Goal: Use online tool/utility: Utilize a website feature to perform a specific function

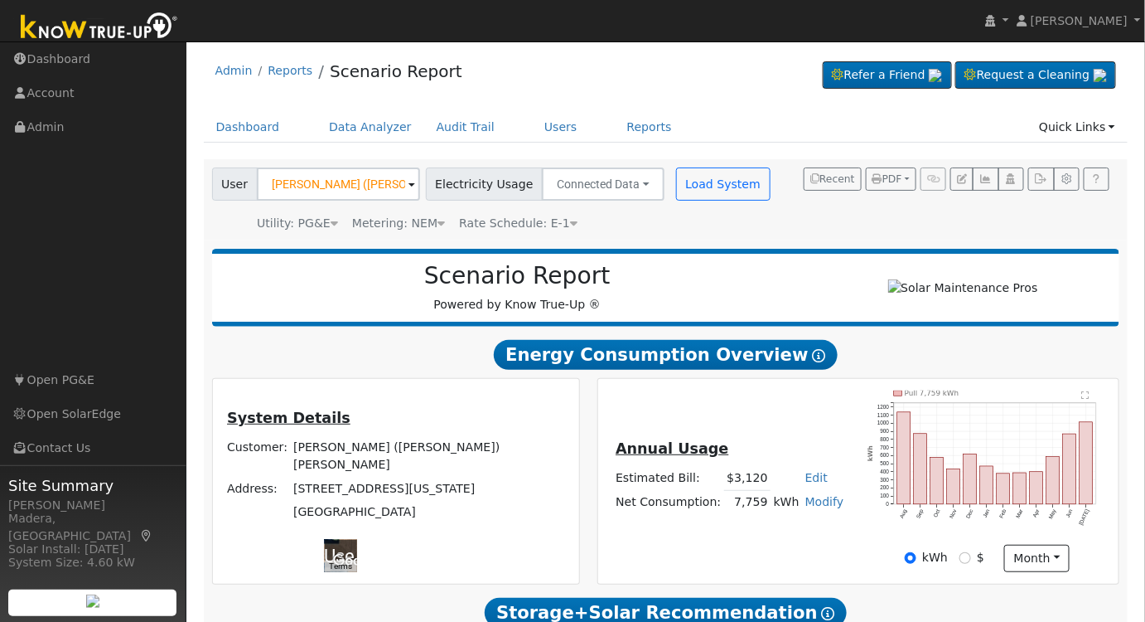
scroll to position [508, 0]
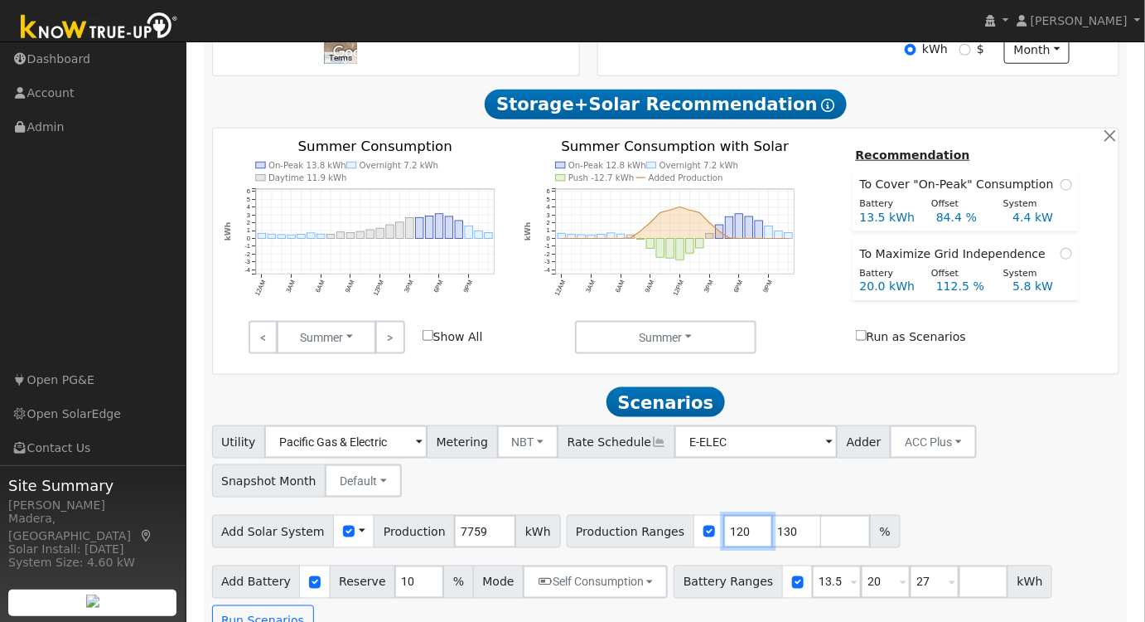
drag, startPoint x: 714, startPoint y: 535, endPoint x: 571, endPoint y: 539, distance: 143.4
click at [571, 539] on div "Production Ranges 120 130 %" at bounding box center [734, 531] width 334 height 33
type input "130"
drag, startPoint x: 714, startPoint y: 537, endPoint x: 529, endPoint y: 549, distance: 186.0
click at [529, 548] on div "Add Solar System Use CSV Data Production 7759 kWh Production Ranges 130 %" at bounding box center [666, 528] width 914 height 39
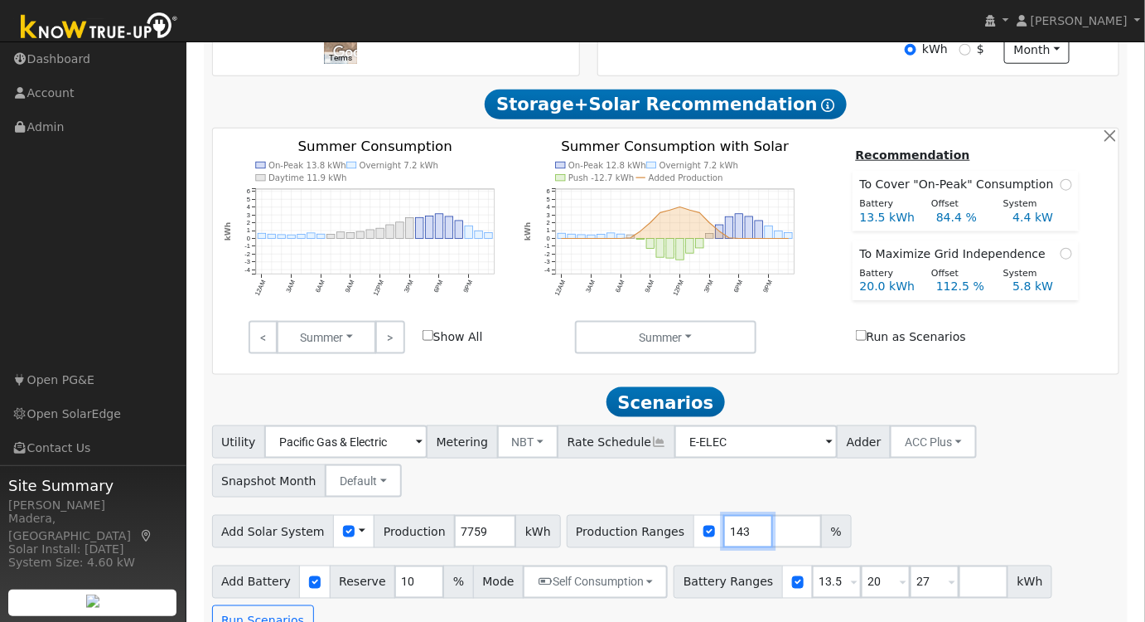
type input "143"
click at [914, 497] on div "Utility Pacific Gas & Electric Metering NBT NEM NBT Rate Schedule E-ELEC Adder …" at bounding box center [666, 458] width 914 height 78
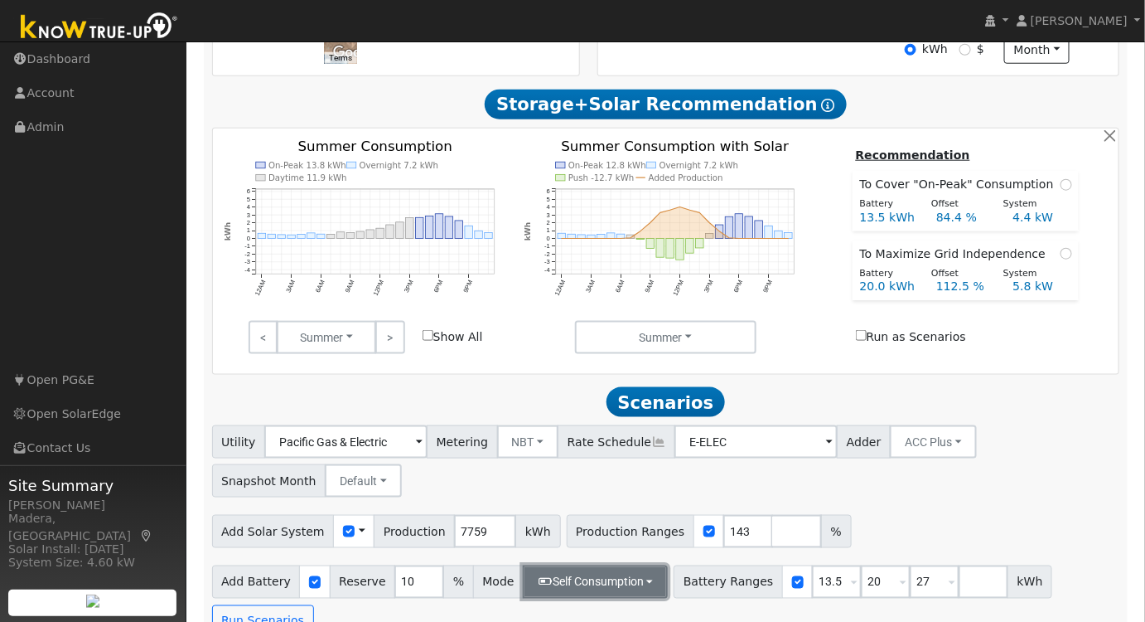
click at [580, 582] on button "Self Consumption" at bounding box center [595, 581] width 145 height 33
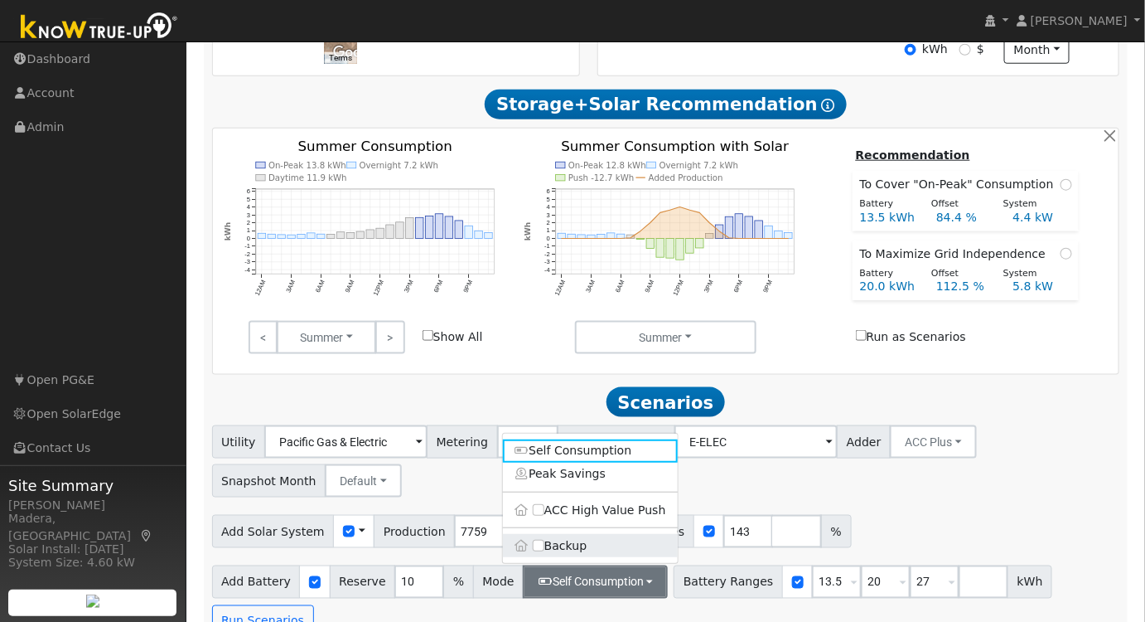
click at [539, 558] on label "Backup" at bounding box center [590, 546] width 175 height 23
click at [539, 552] on input "Backup" at bounding box center [539, 546] width 12 height 12
type input "20"
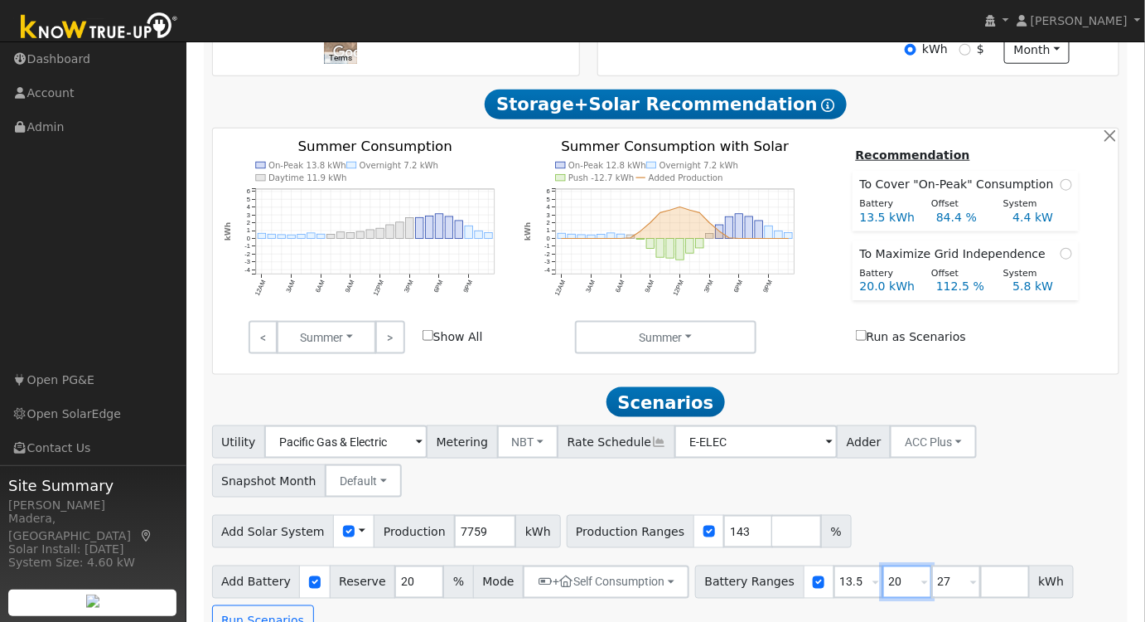
drag, startPoint x: 877, startPoint y: 594, endPoint x: 795, endPoint y: 599, distance: 82.2
click at [796, 598] on div "Battery Ranges 13.5 Overrides Reserve % Mode None None Self Consumption Peak Sa…" at bounding box center [884, 581] width 379 height 33
type input "27"
drag, startPoint x: 875, startPoint y: 588, endPoint x: 815, endPoint y: 597, distance: 60.4
click at [815, 597] on div "Battery Ranges 13.5 Overrides Reserve % Mode None None Self Consumption Peak Sa…" at bounding box center [860, 581] width 330 height 33
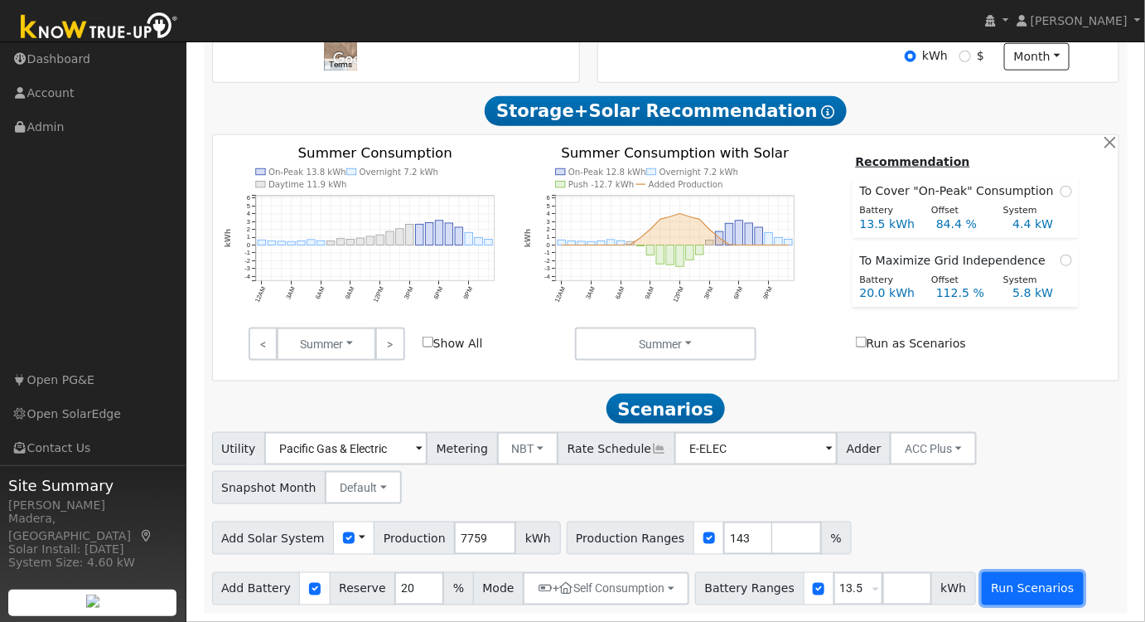
click at [982, 588] on button "Run Scenarios" at bounding box center [1033, 588] width 102 height 33
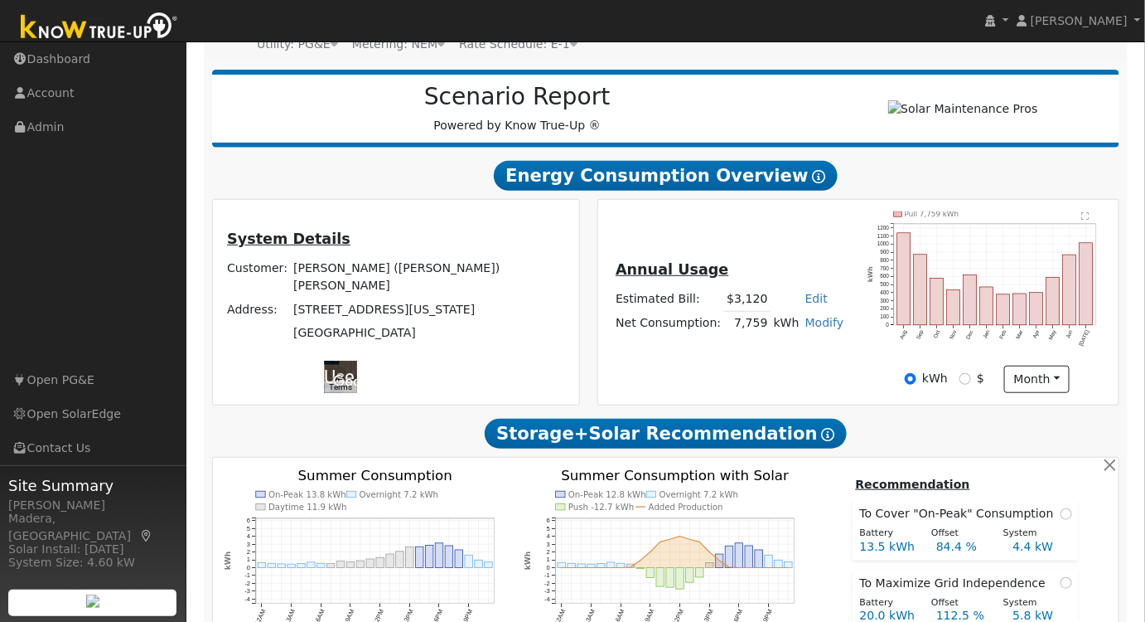
scroll to position [225, 0]
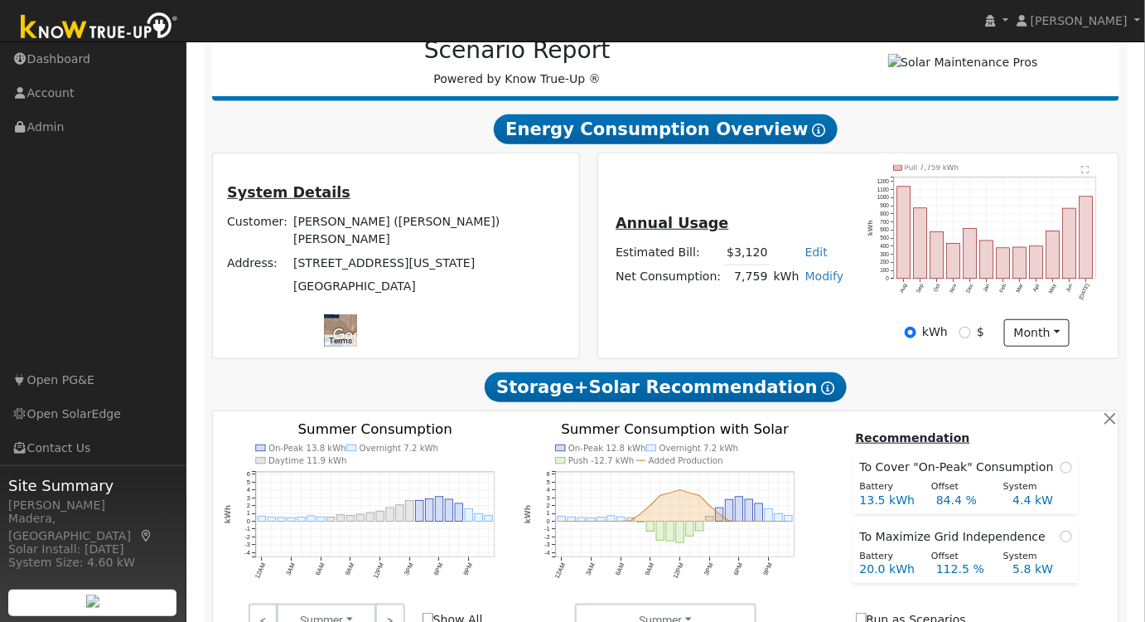
click at [1087, 172] on text "" at bounding box center [1085, 170] width 7 height 8
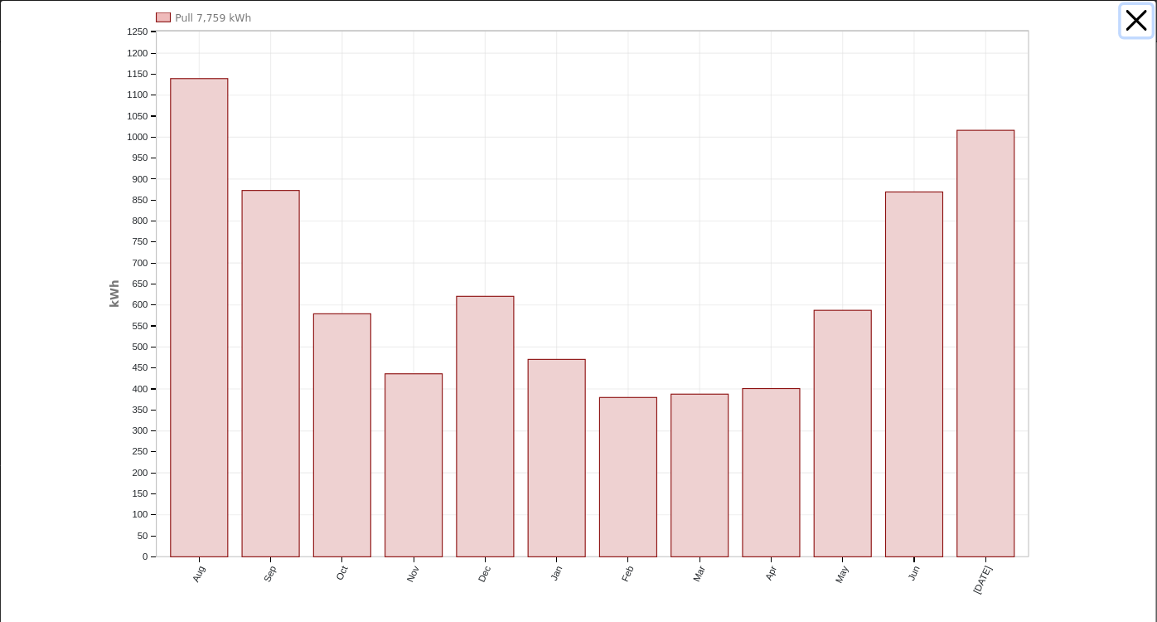
click at [1129, 16] on button "button" at bounding box center [1136, 20] width 31 height 31
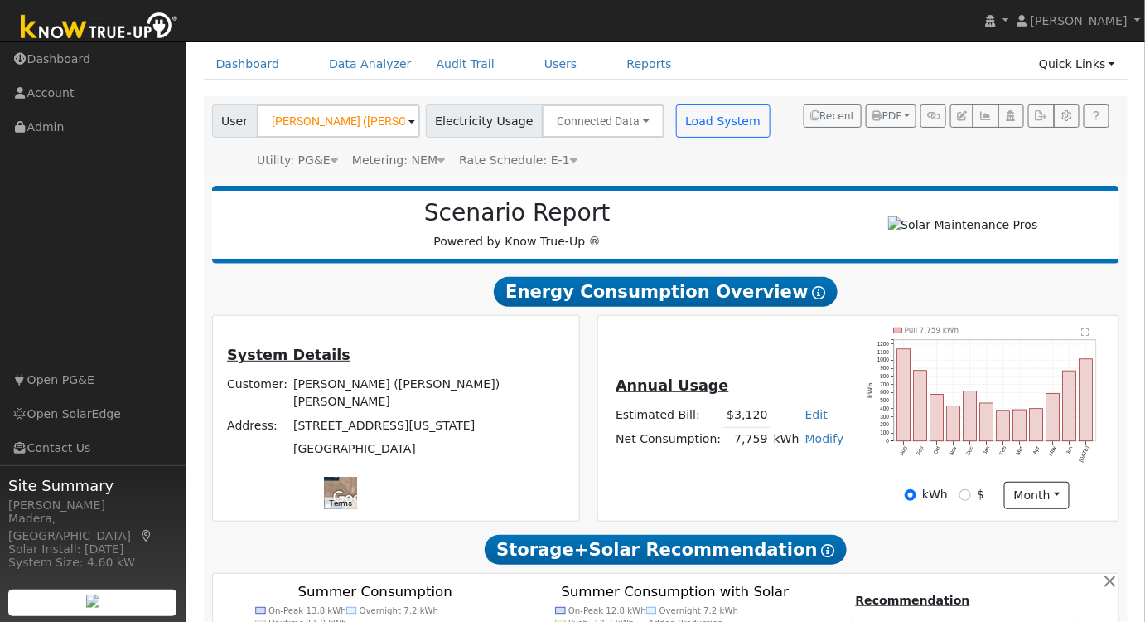
scroll to position [75, 0]
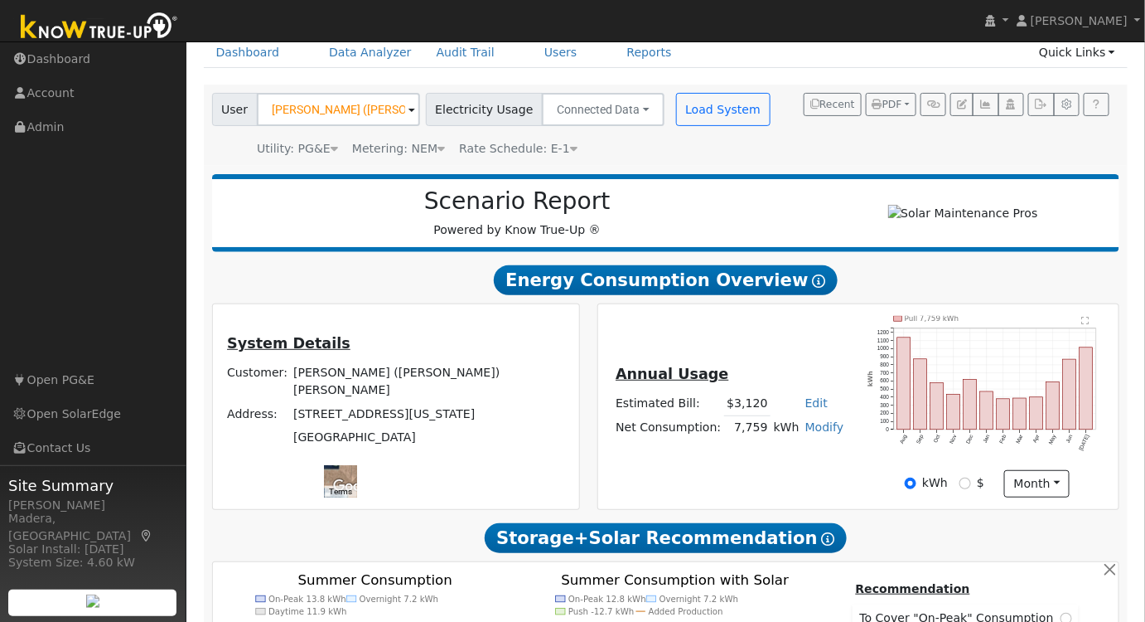
click at [1090, 325] on text "" at bounding box center [1085, 321] width 7 height 8
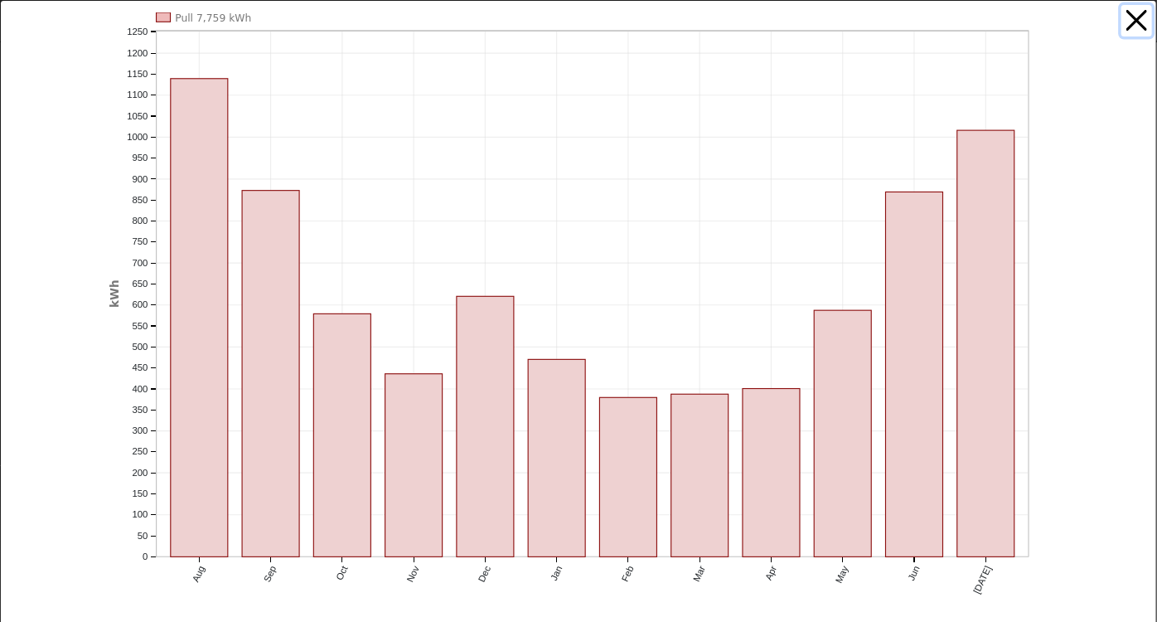
click at [1123, 24] on button "button" at bounding box center [1136, 20] width 31 height 31
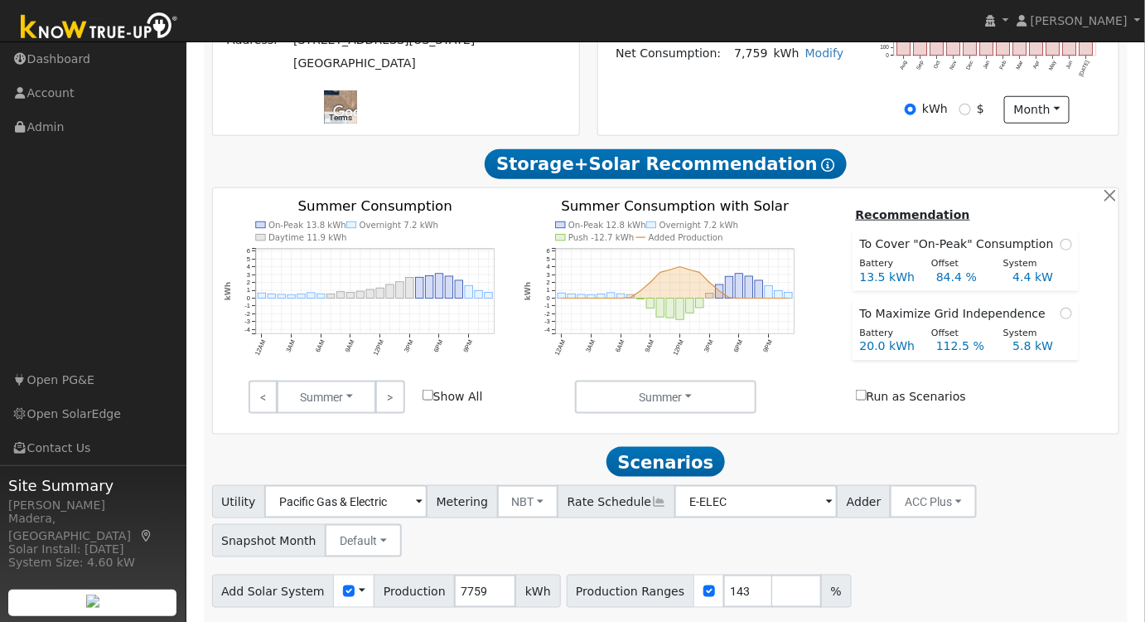
scroll to position [452, 0]
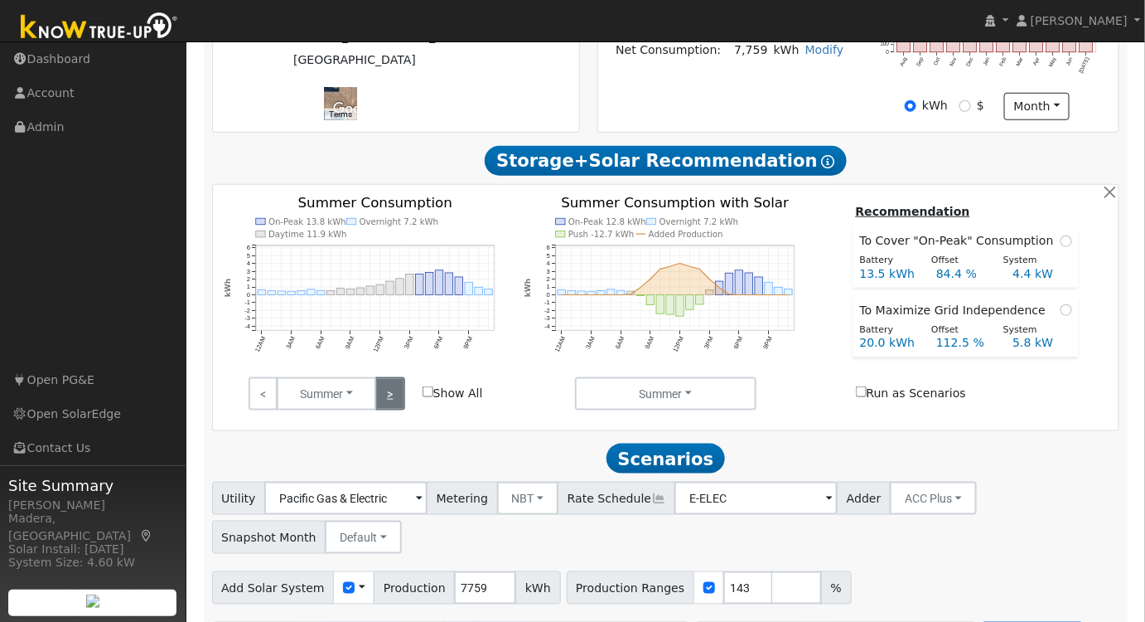
click at [389, 404] on link ">" at bounding box center [389, 393] width 29 height 33
click at [398, 404] on link ">" at bounding box center [389, 393] width 29 height 33
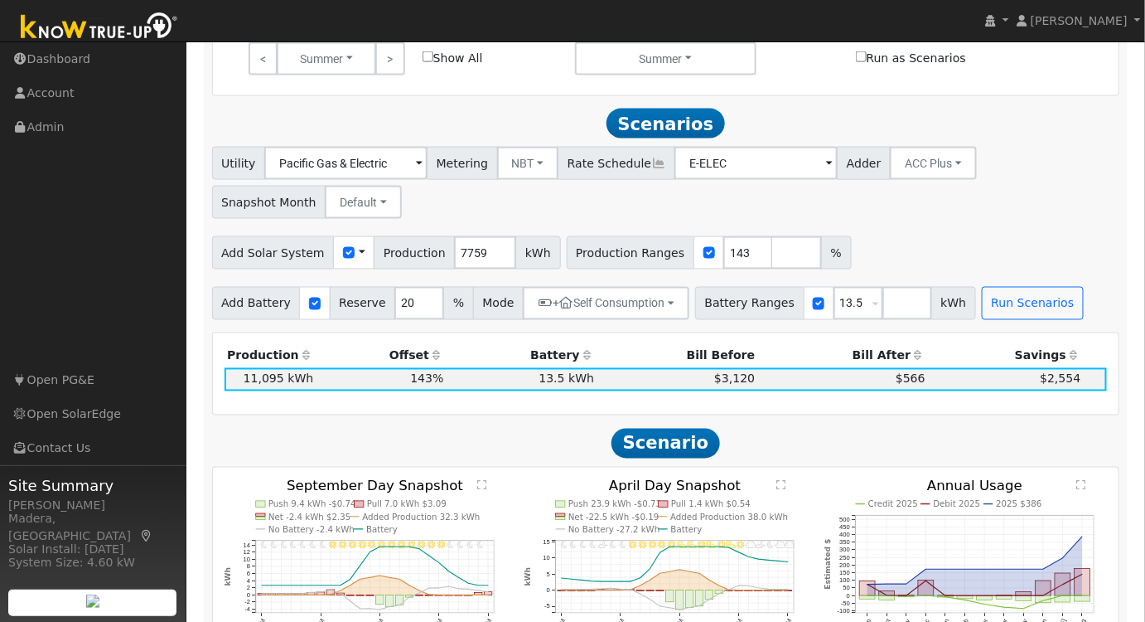
scroll to position [829, 0]
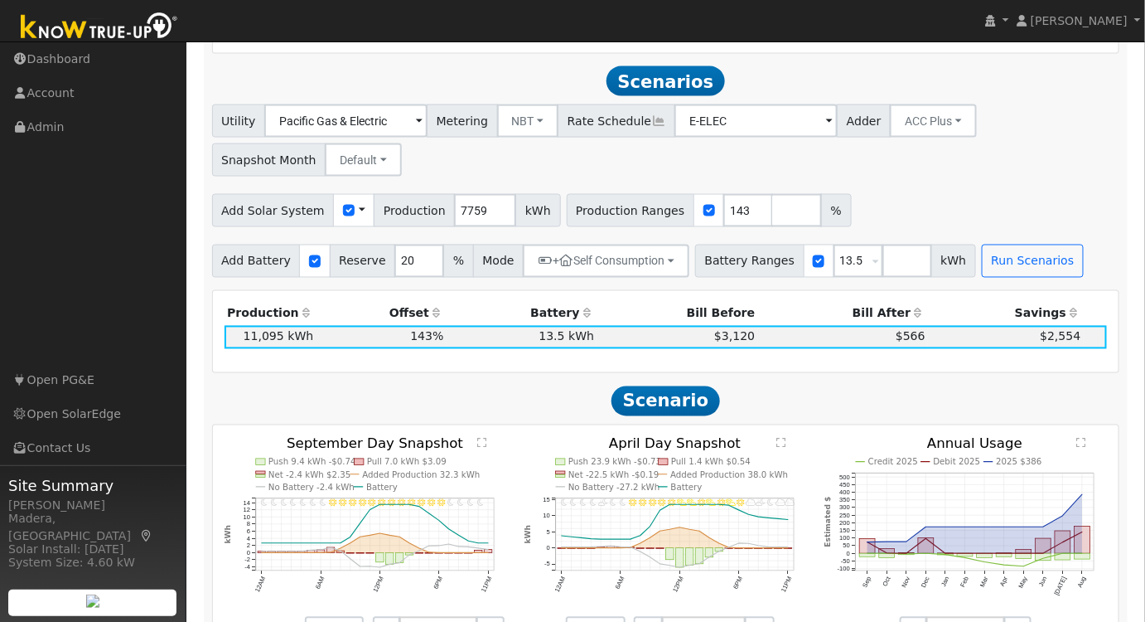
click at [1082, 446] on text "" at bounding box center [1082, 442] width 9 height 11
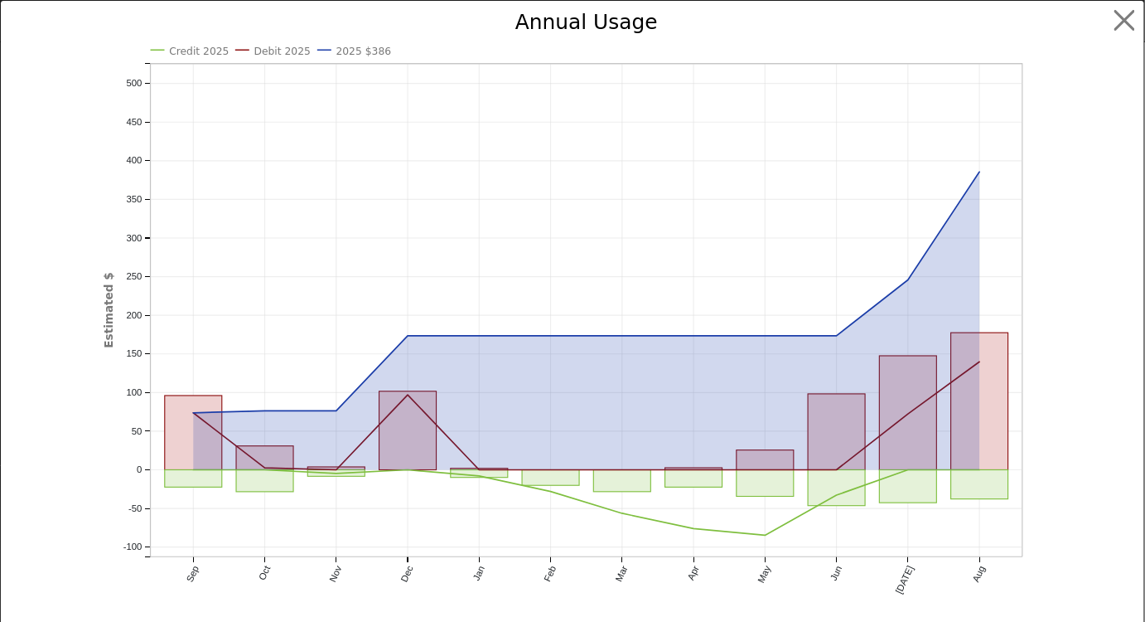
scroll to position [830, 0]
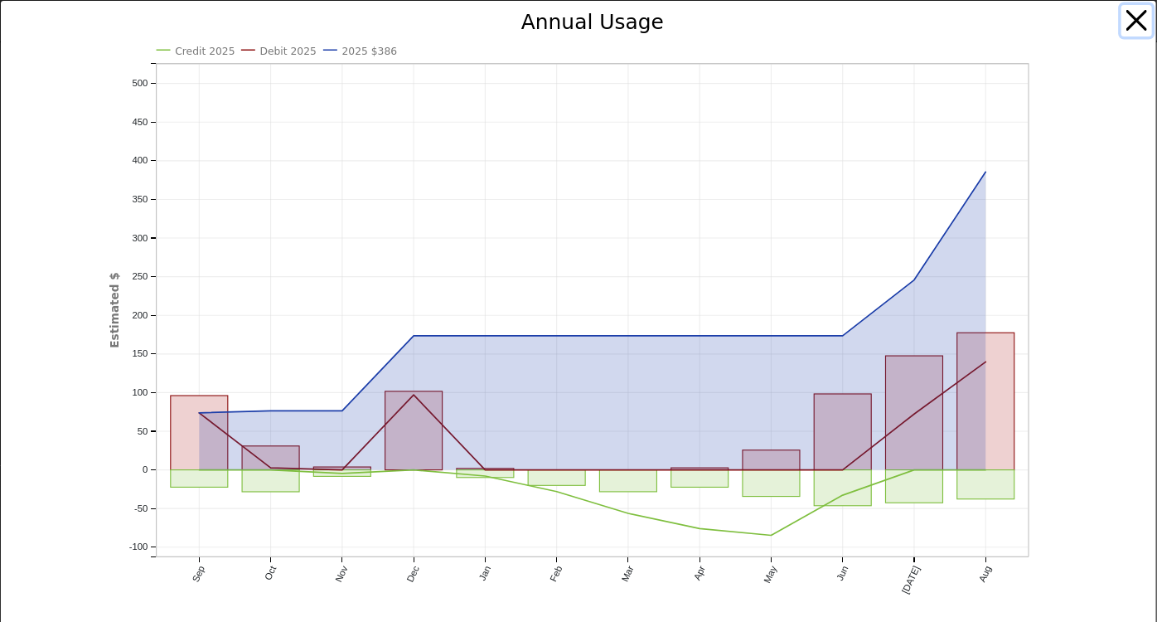
click at [1121, 7] on button "button" at bounding box center [1136, 20] width 31 height 31
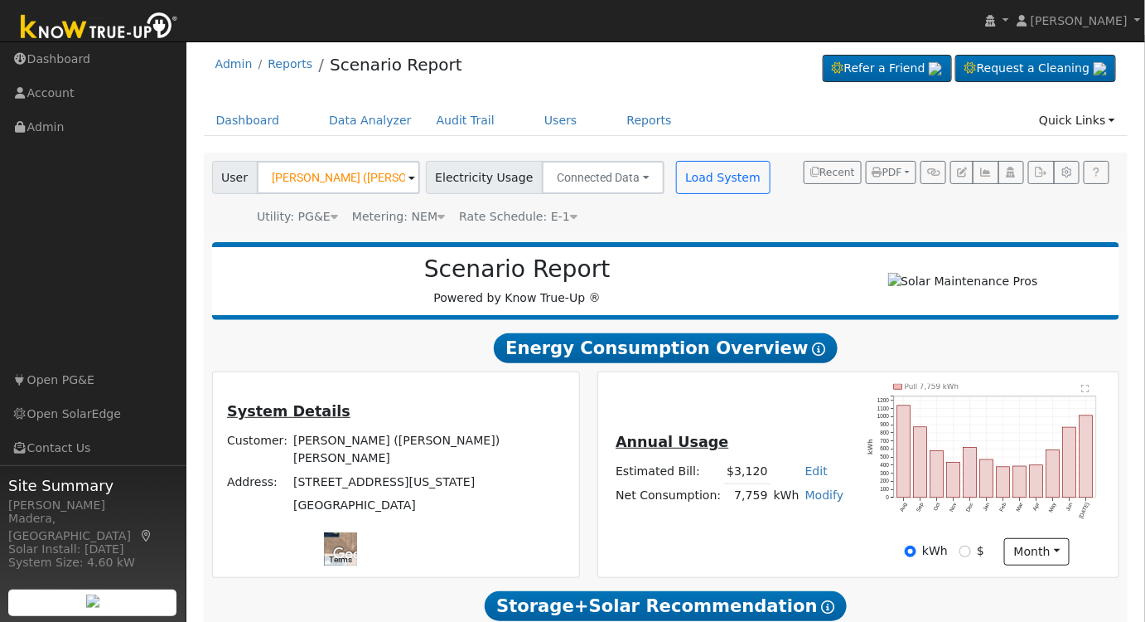
scroll to position [0, 0]
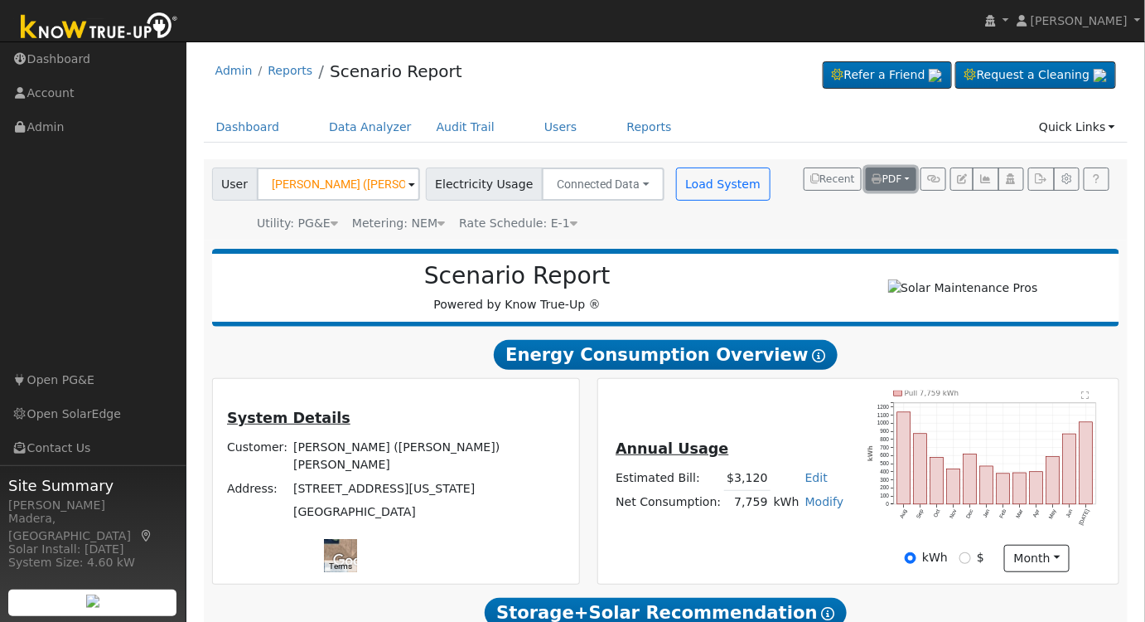
click at [891, 181] on span "PDF" at bounding box center [888, 179] width 30 height 12
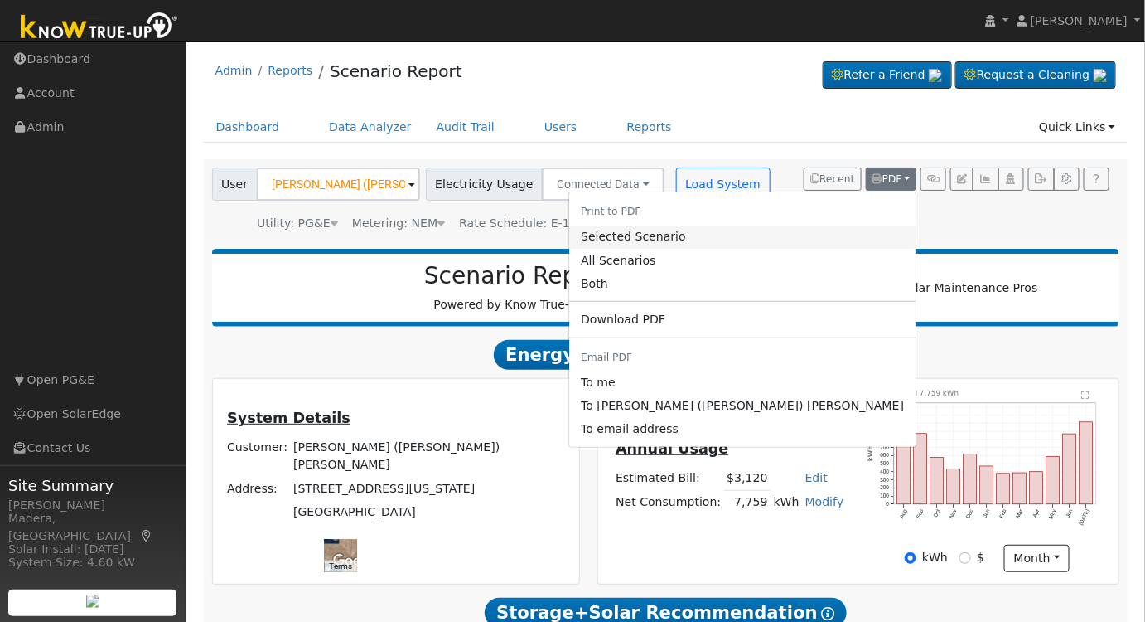
click at [841, 239] on link "Selected Scenario" at bounding box center [742, 236] width 346 height 23
